Goal: Task Accomplishment & Management: Manage account settings

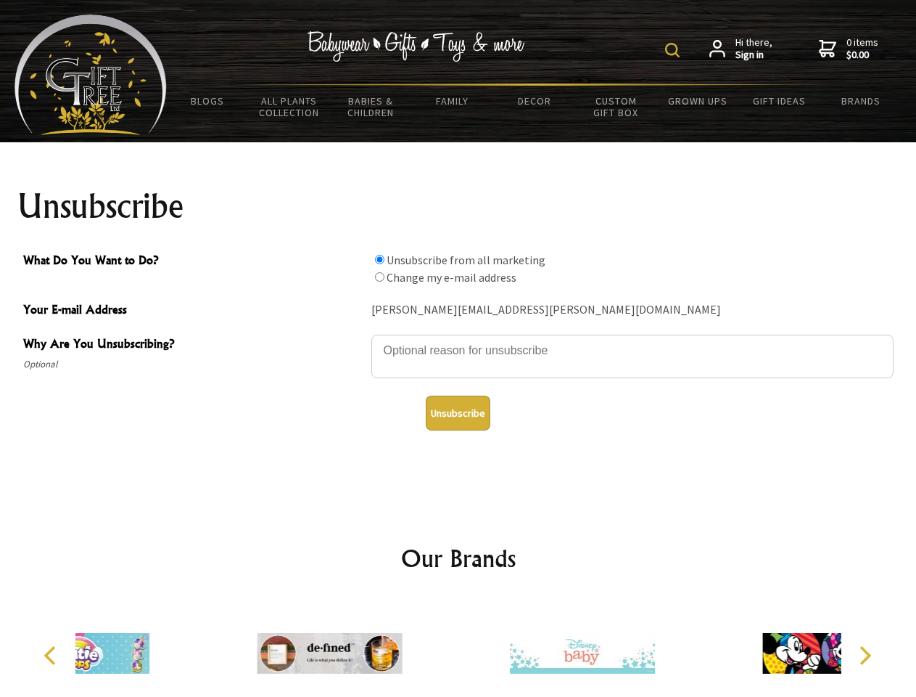
click at [675, 50] on img at bounding box center [672, 50] width 15 height 15
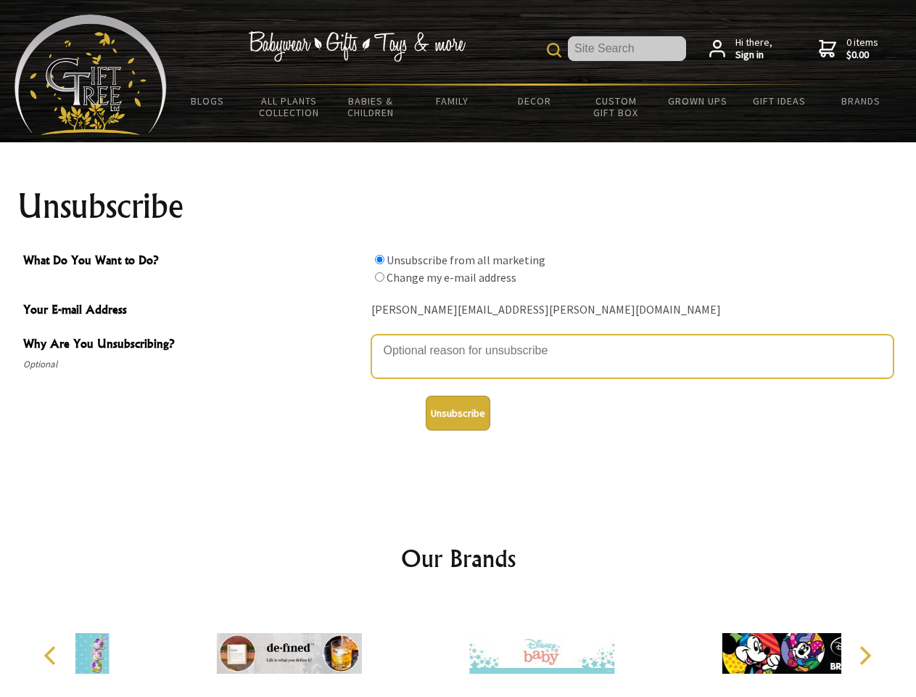
click at [459, 340] on textarea "Why Are You Unsubscribing?" at bounding box center [632, 356] width 522 height 44
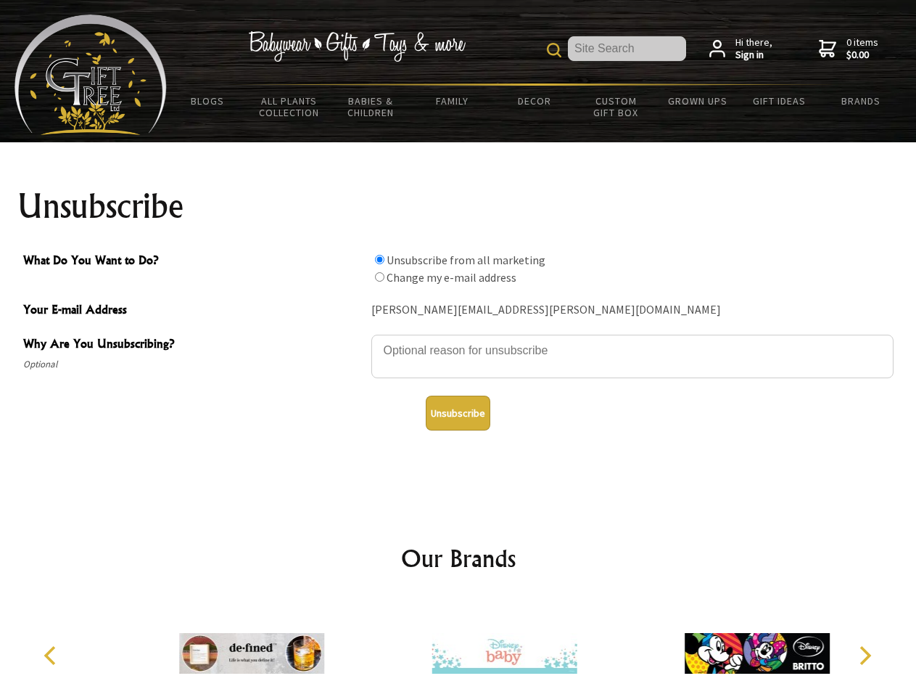
click at [379, 259] on input "What Do You Want to Do?" at bounding box center [379, 259] width 9 height 9
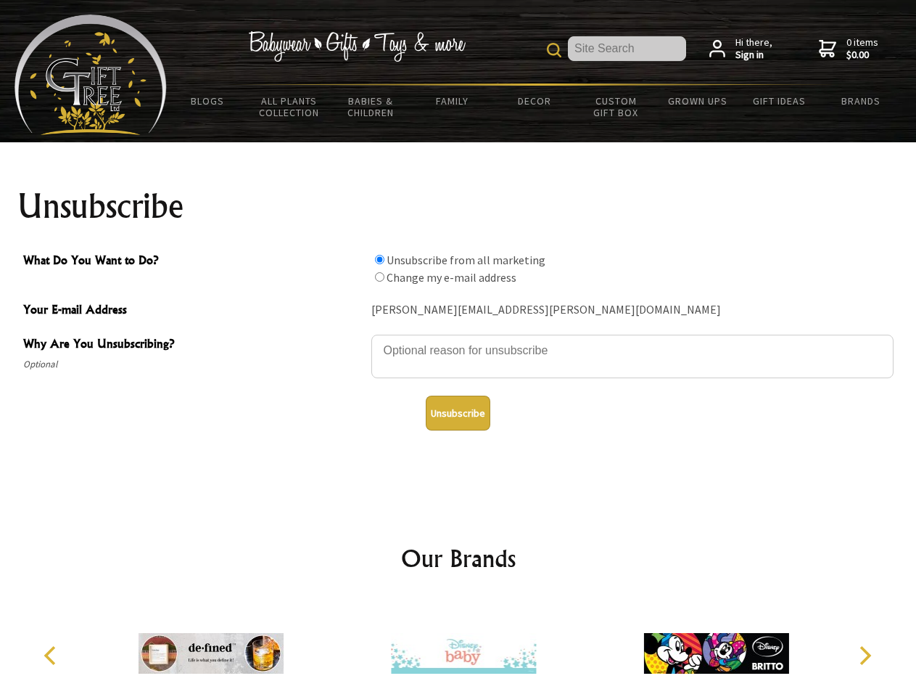
click at [379, 276] on input "What Do You Want to Do?" at bounding box center [379, 276] width 9 height 9
radio input "true"
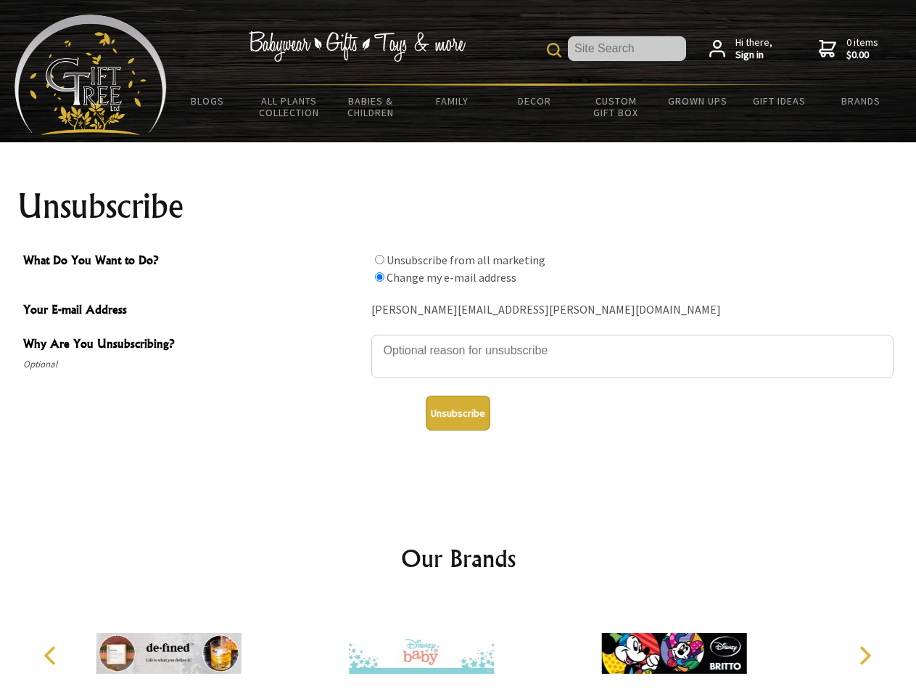
click at [458, 413] on button "Unsubscribe" at bounding box center [458, 412] width 65 height 35
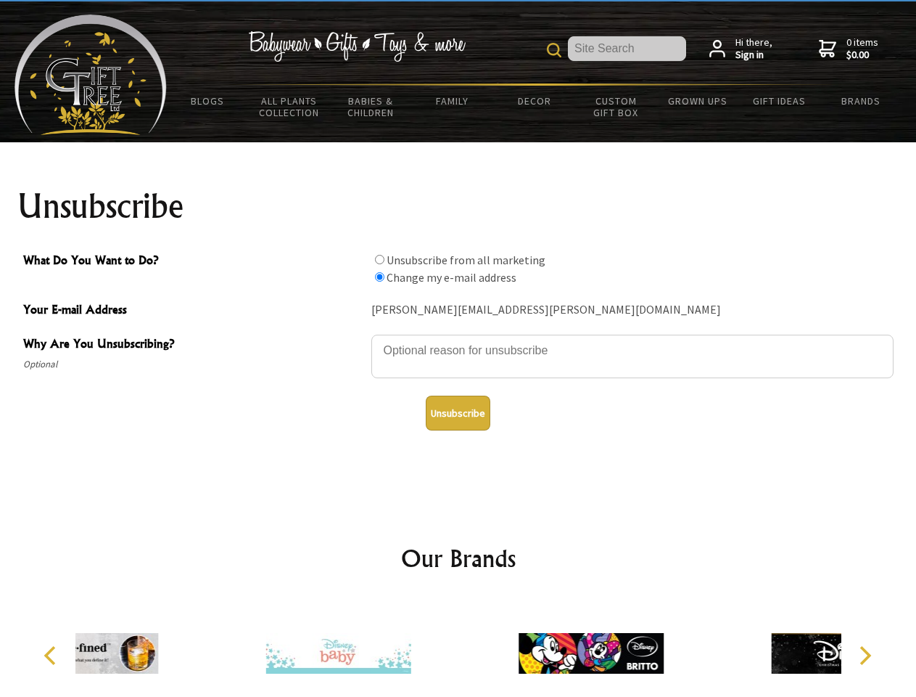
click at [459, 647] on div at bounding box center [338, 655] width 252 height 113
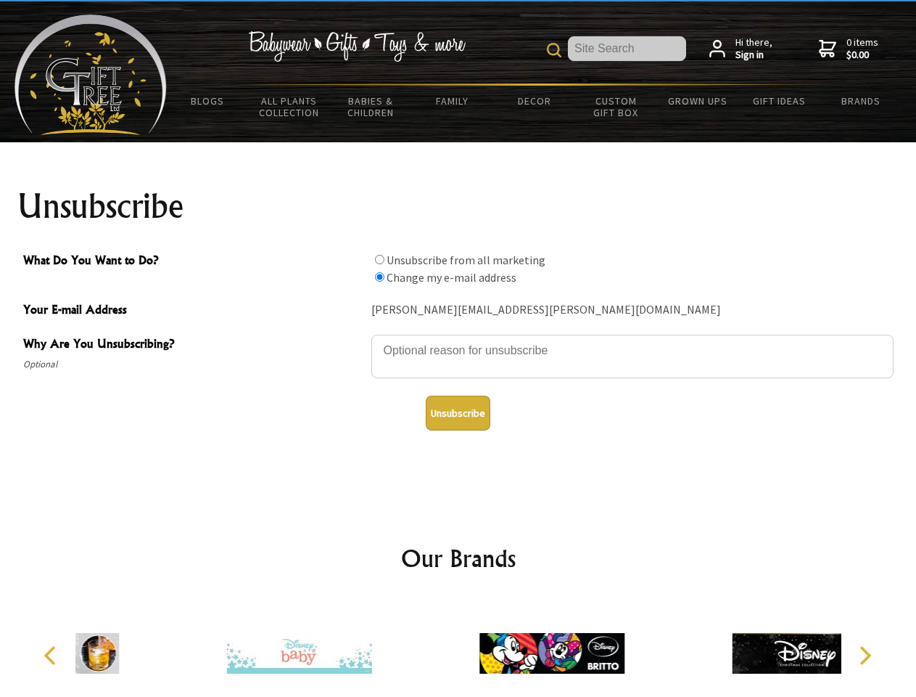
click at [52, 655] on icon "Previous" at bounding box center [51, 655] width 19 height 19
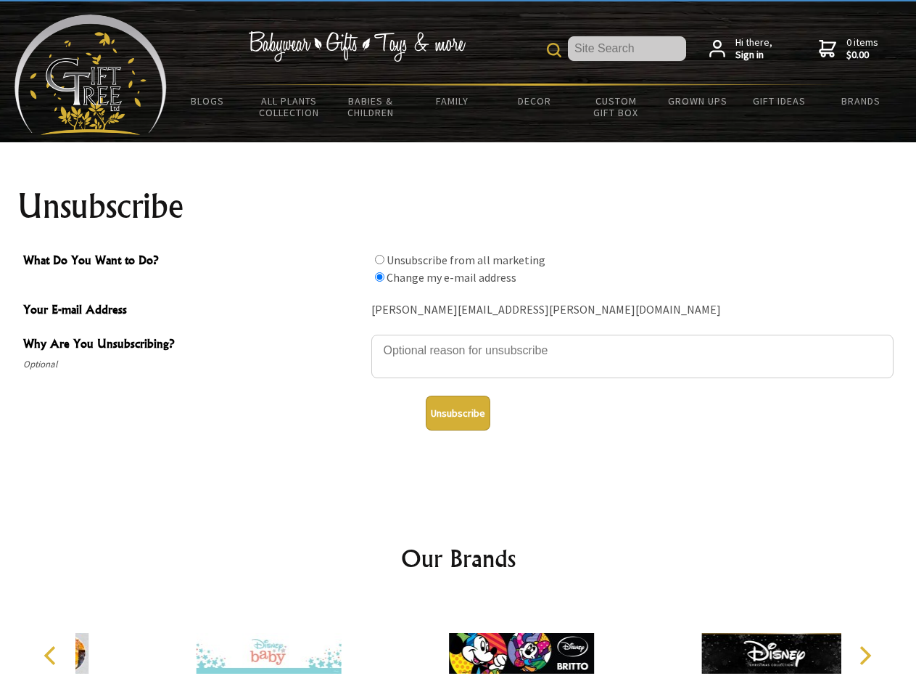
click at [865, 655] on icon "Next" at bounding box center [864, 655] width 19 height 19
